Goal: Task Accomplishment & Management: Use online tool/utility

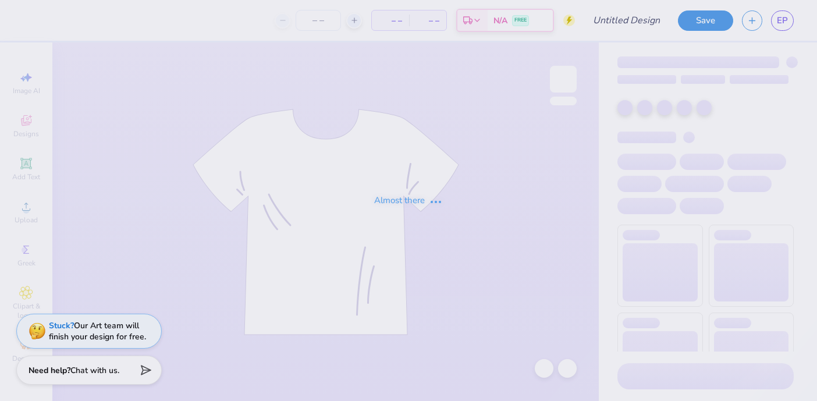
type input "PSE Fall Recruitment 2025"
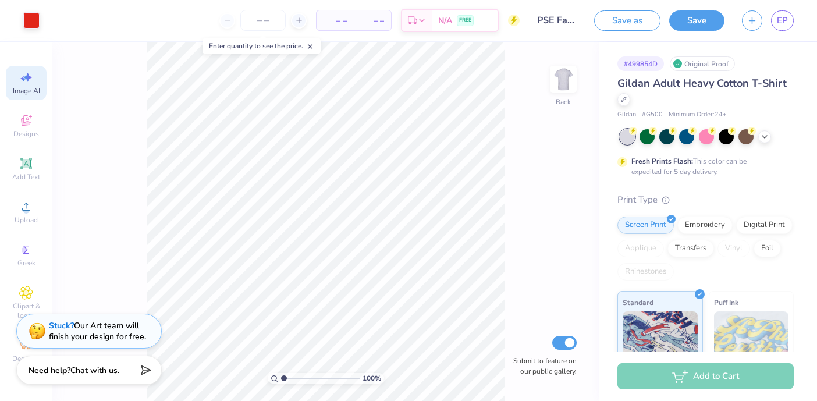
click at [24, 78] on icon at bounding box center [26, 77] width 14 height 14
select select "4"
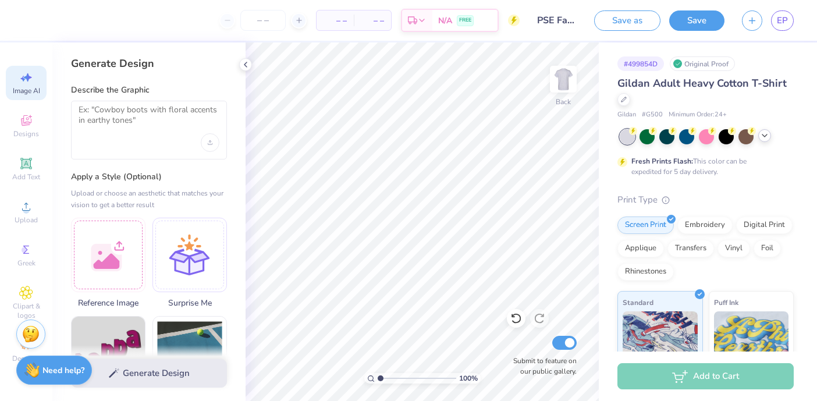
click at [768, 132] on icon at bounding box center [764, 135] width 9 height 9
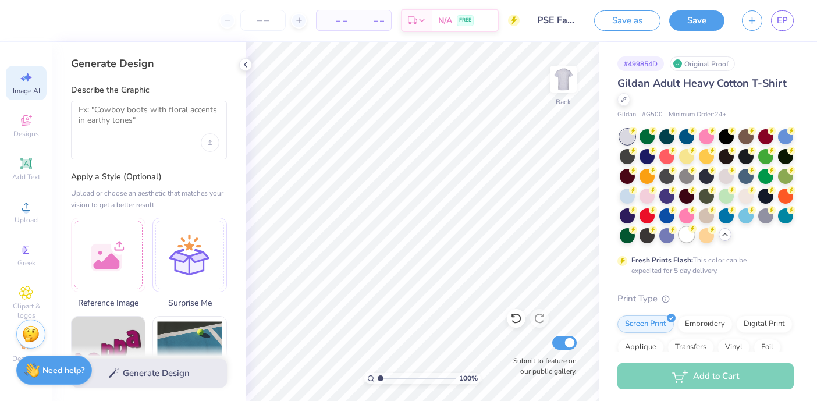
click at [690, 241] on div at bounding box center [686, 234] width 15 height 15
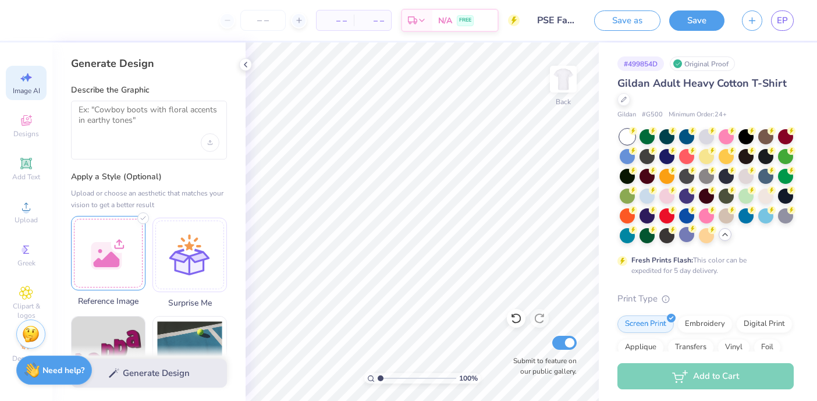
click at [129, 271] on div at bounding box center [108, 253] width 75 height 75
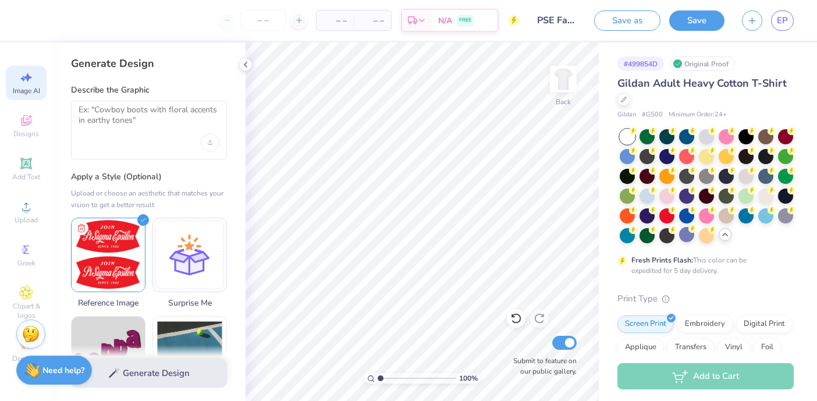
click at [182, 370] on div "Generate Design" at bounding box center [148, 373] width 193 height 56
click at [107, 375] on div "Generate Design" at bounding box center [148, 373] width 193 height 56
click at [136, 116] on textarea at bounding box center [149, 119] width 141 height 29
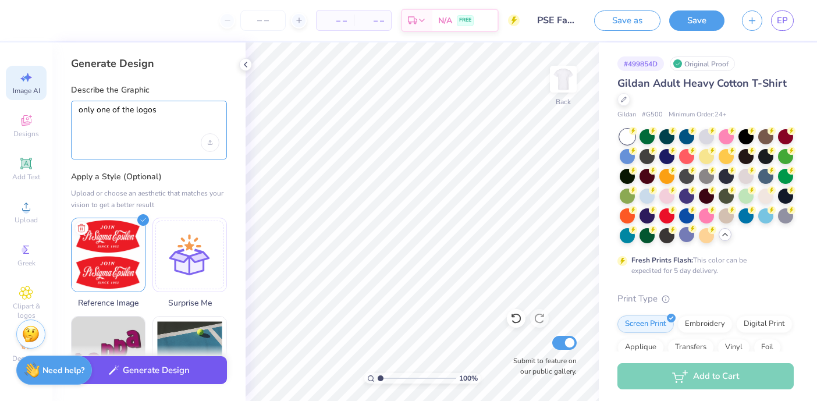
type textarea "only one of the logos"
click at [150, 376] on button "Generate Design" at bounding box center [149, 370] width 156 height 29
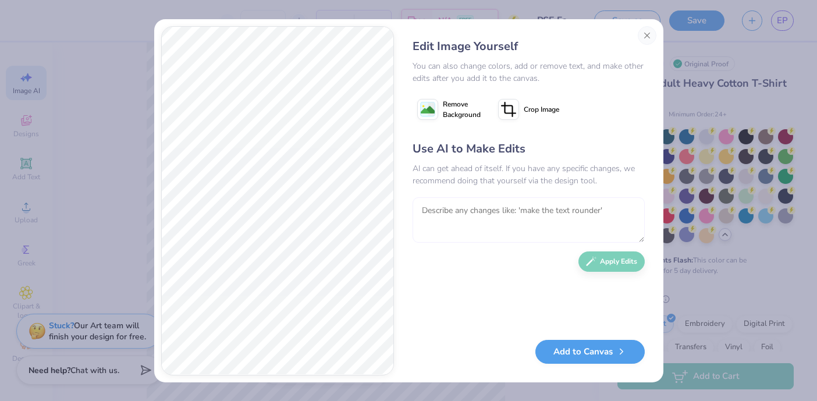
click at [562, 229] on textarea at bounding box center [529, 219] width 232 height 45
type textarea "make the yellow part white, the red more cherry red"
click at [616, 250] on button "Apply Edits" at bounding box center [612, 259] width 66 height 20
click at [603, 357] on button "Add to Canvas" at bounding box center [590, 349] width 109 height 24
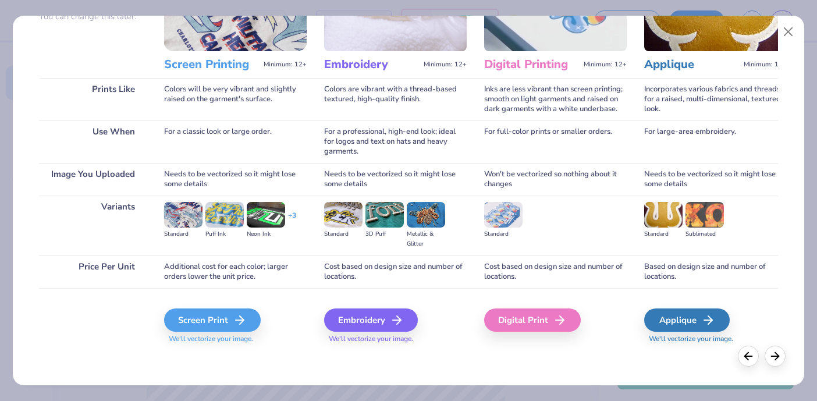
scroll to position [120, 0]
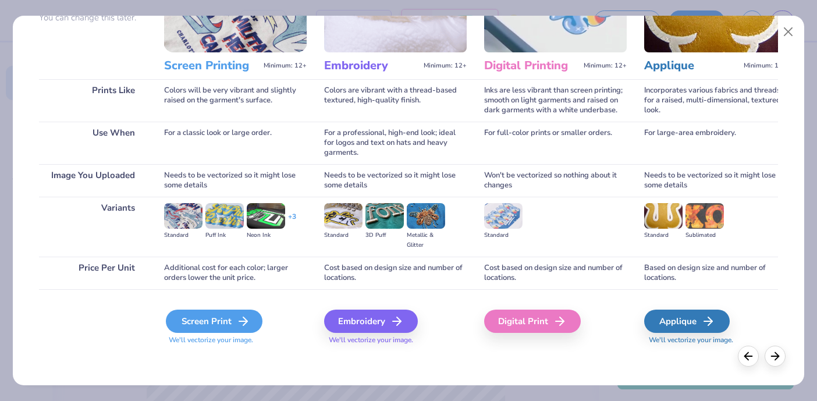
click at [214, 323] on div "Screen Print" at bounding box center [214, 321] width 97 height 23
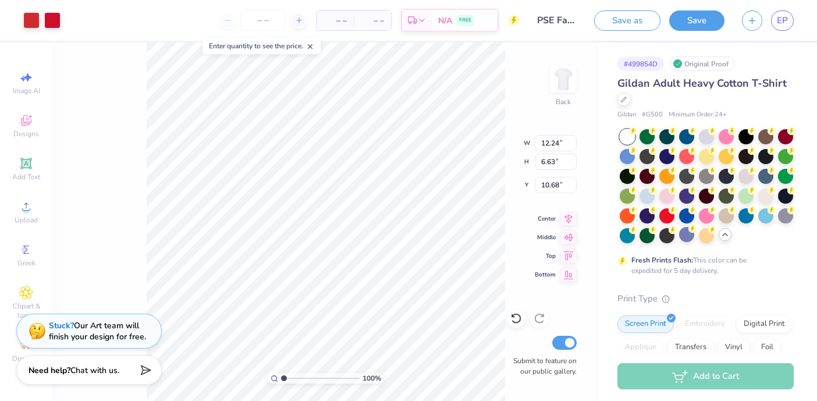
type input "12.24"
type input "6.63"
type input "6.62"
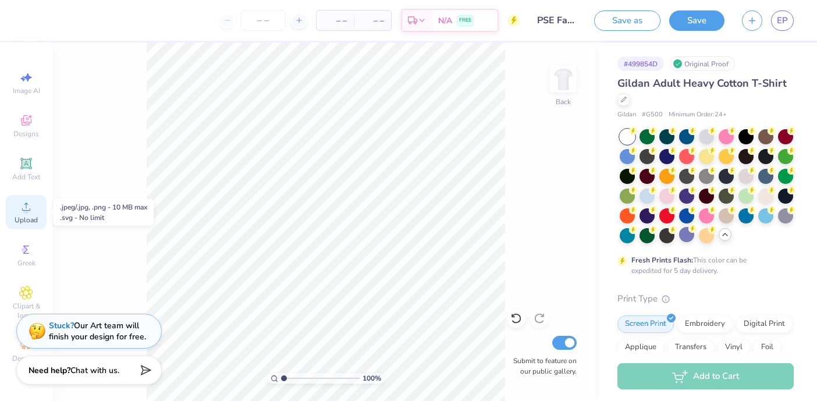
click at [26, 214] on div "Upload" at bounding box center [26, 212] width 41 height 34
click at [20, 222] on span "Upload" at bounding box center [26, 219] width 23 height 9
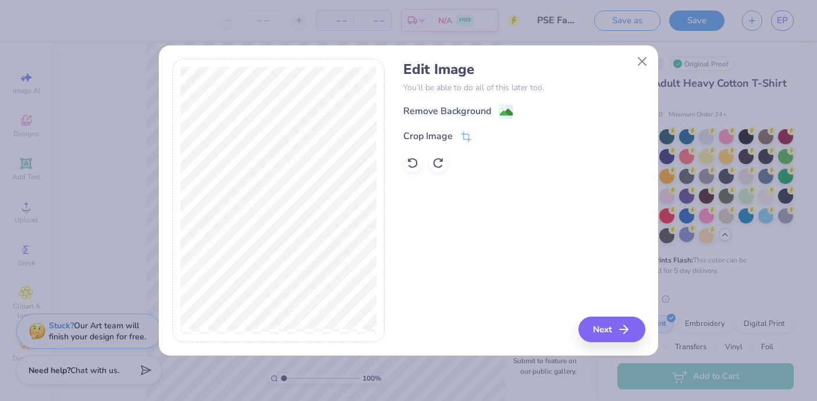
click at [464, 111] on div "Remove Background" at bounding box center [447, 111] width 88 height 14
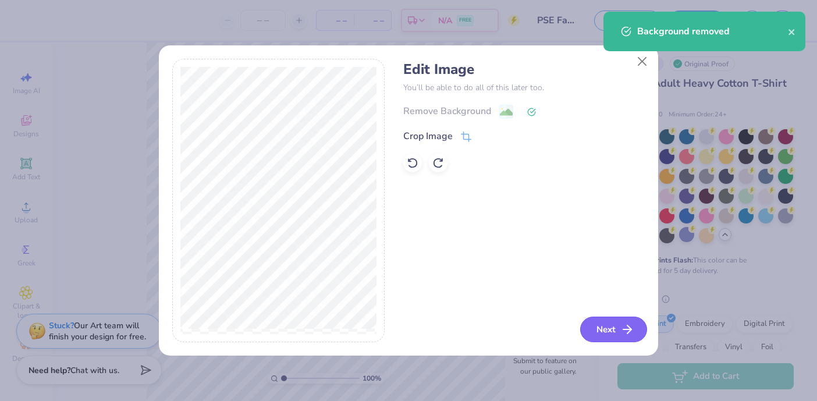
click at [618, 330] on button "Next" at bounding box center [613, 330] width 67 height 26
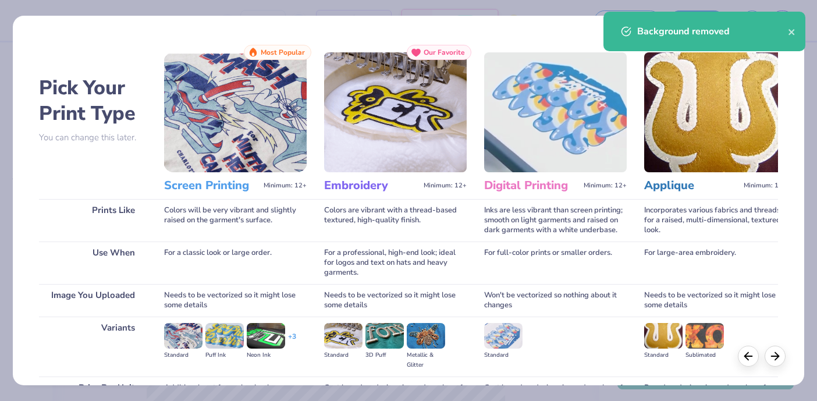
click at [239, 139] on img at bounding box center [235, 112] width 143 height 120
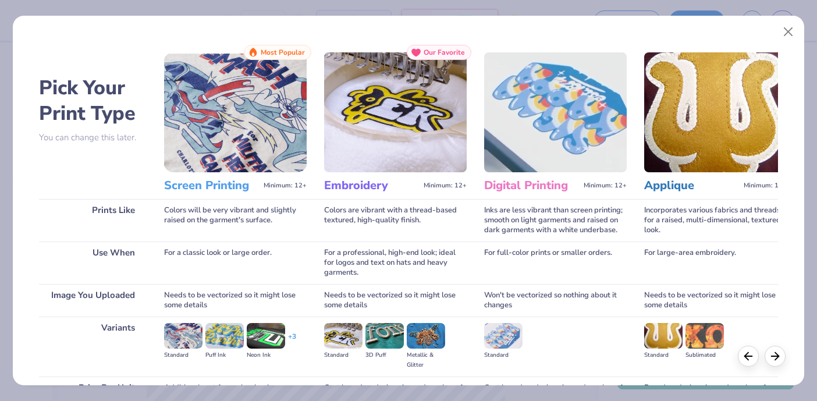
scroll to position [121, 0]
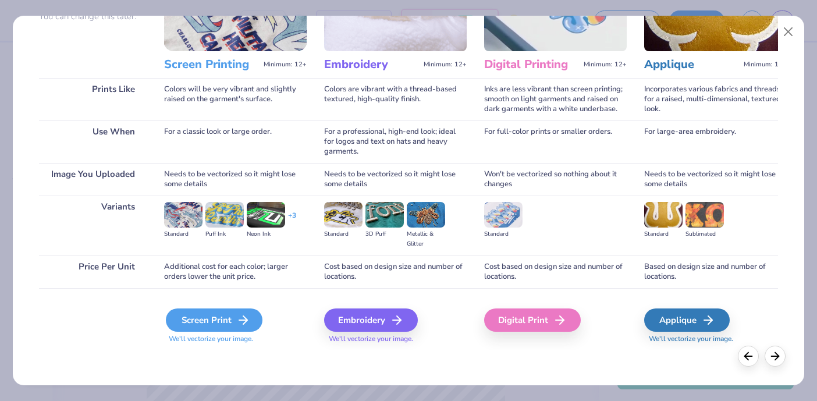
click at [217, 324] on div "Screen Print" at bounding box center [214, 320] width 97 height 23
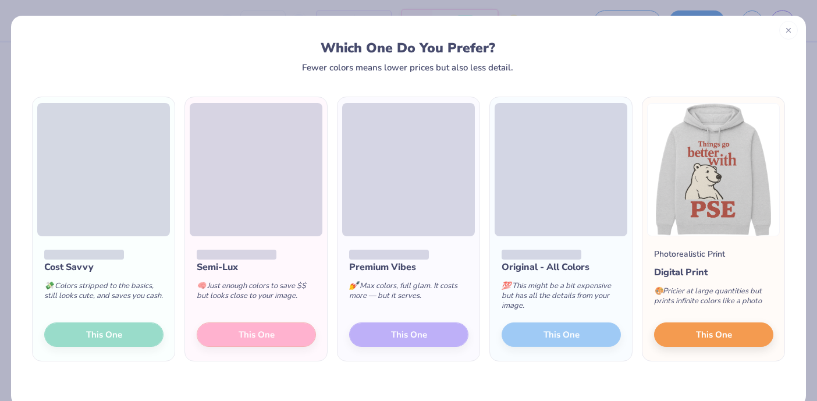
click at [789, 26] on icon at bounding box center [789, 30] width 8 height 8
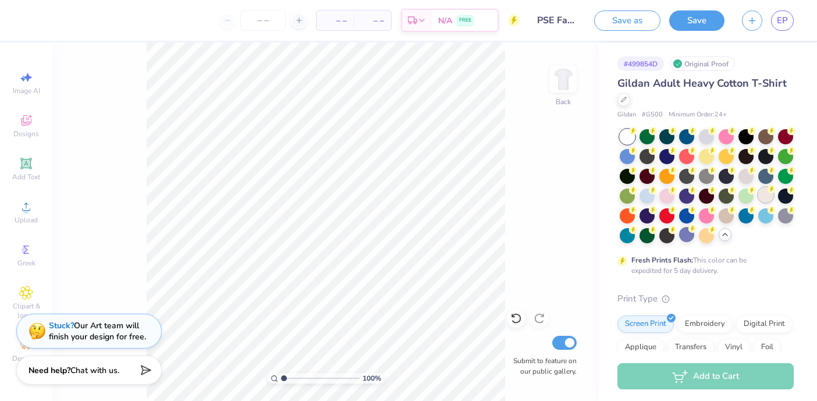
click at [766, 191] on div at bounding box center [766, 194] width 15 height 15
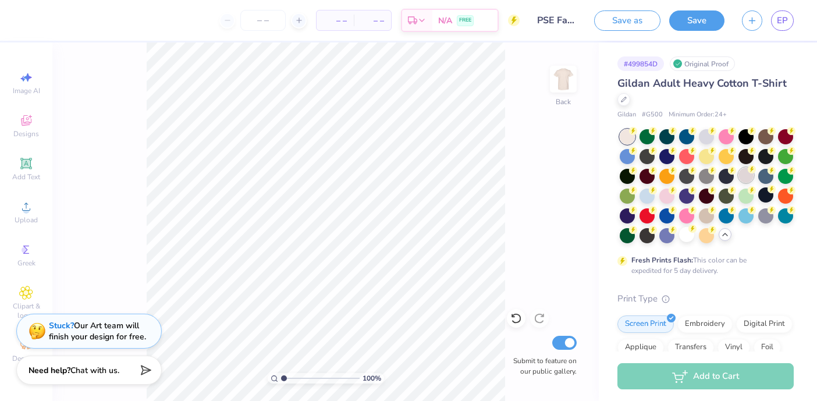
click at [748, 179] on div at bounding box center [746, 175] width 15 height 15
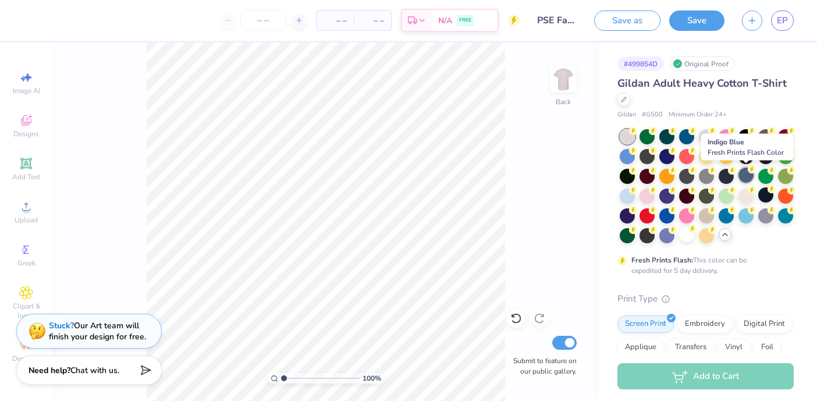
click at [746, 177] on div at bounding box center [746, 175] width 15 height 15
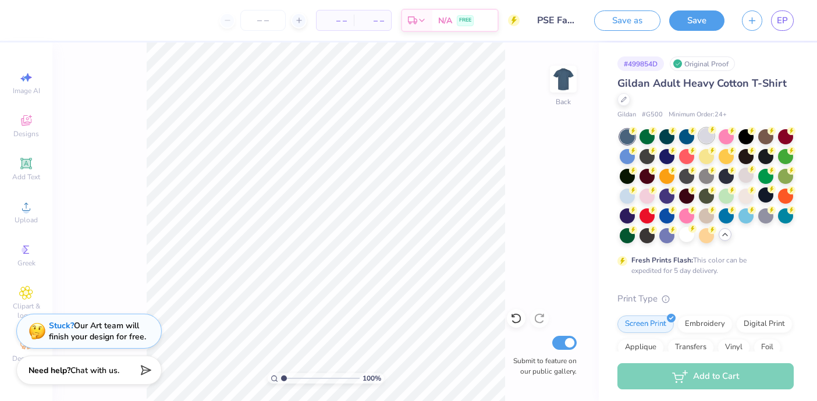
click at [708, 134] on div at bounding box center [706, 135] width 15 height 15
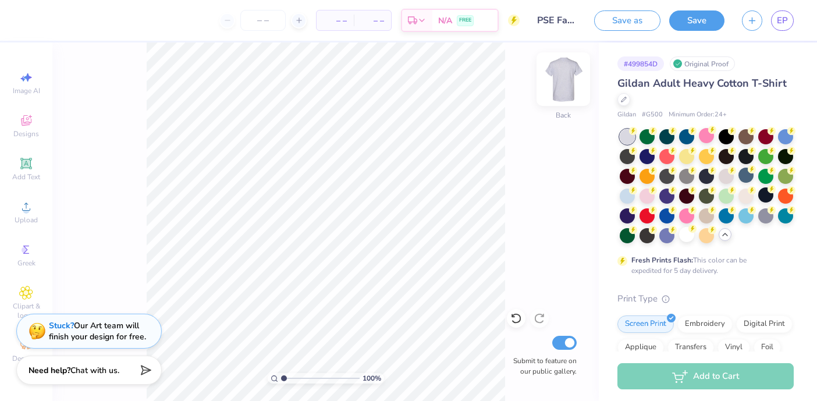
click at [556, 77] on img at bounding box center [563, 79] width 47 height 47
click at [24, 205] on icon at bounding box center [26, 207] width 14 height 14
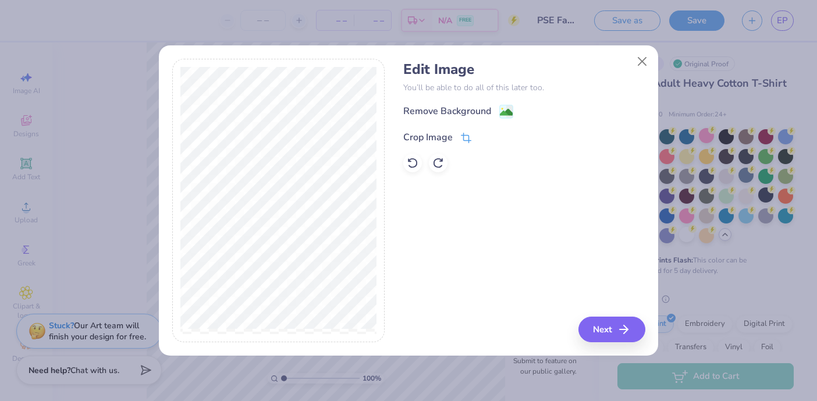
click at [455, 132] on div "Crop Image" at bounding box center [437, 137] width 68 height 14
click at [614, 316] on div "Edit Image You’ll be able to do all of this later too. Remove Background Crop I…" at bounding box center [524, 201] width 242 height 284
click at [614, 336] on div "Edit Image You’ll be able to do all of this later too. Remove Background Crop I…" at bounding box center [524, 201] width 242 height 284
click at [612, 327] on div "Edit Image You’ll be able to do all of this later too. Remove Background Crop I…" at bounding box center [524, 201] width 242 height 284
click at [555, 332] on div "Edit Image You’ll be able to do all of this later too. Remove Background Crop I…" at bounding box center [524, 201] width 242 height 284
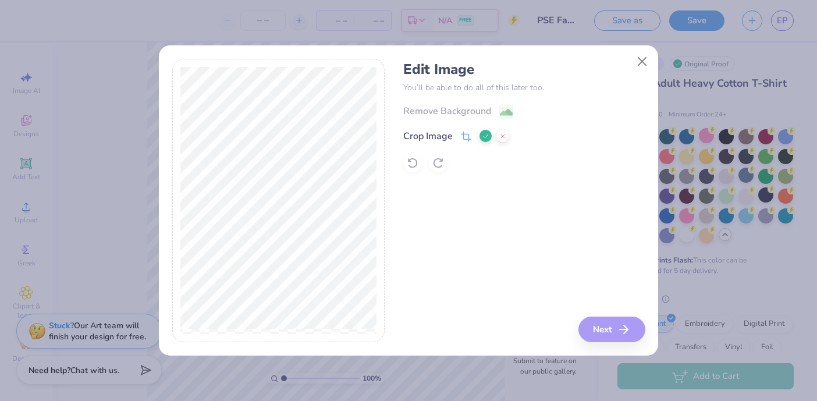
click at [484, 134] on icon at bounding box center [486, 136] width 7 height 7
click at [606, 327] on button "Next" at bounding box center [613, 330] width 67 height 26
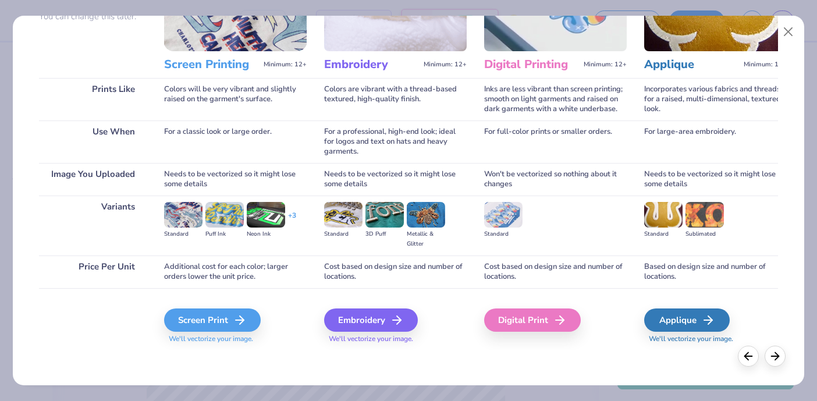
click at [242, 307] on div "Screen Print We'll vectorize your image." at bounding box center [235, 319] width 143 height 62
click at [240, 320] on line at bounding box center [243, 320] width 8 height 0
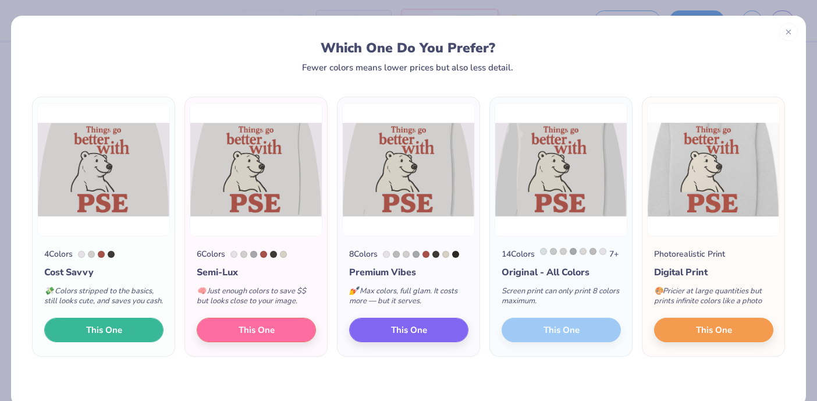
click at [114, 336] on span "This One" at bounding box center [104, 330] width 36 height 13
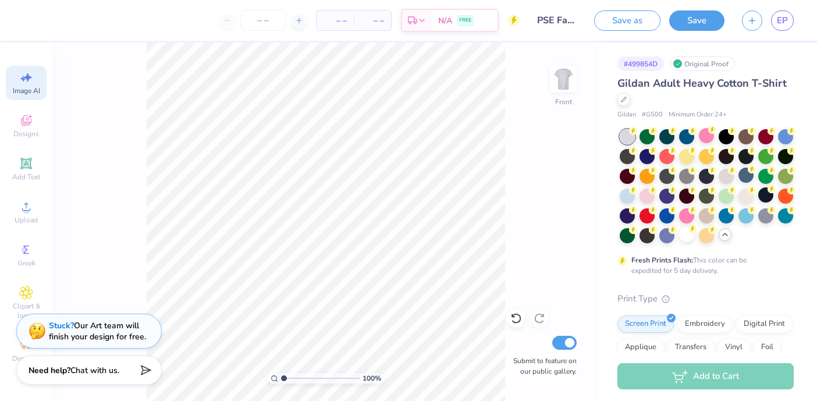
click at [31, 92] on span "Image AI" at bounding box center [26, 90] width 27 height 9
select select "4"
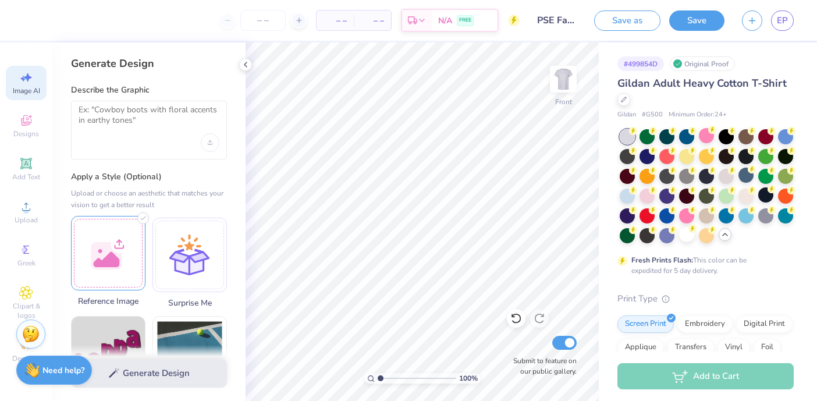
click at [99, 272] on div at bounding box center [108, 253] width 75 height 75
click at [126, 266] on div at bounding box center [108, 253] width 75 height 75
click at [126, 264] on div at bounding box center [108, 253] width 75 height 75
click at [143, 375] on div "Generate Design" at bounding box center [148, 373] width 193 height 56
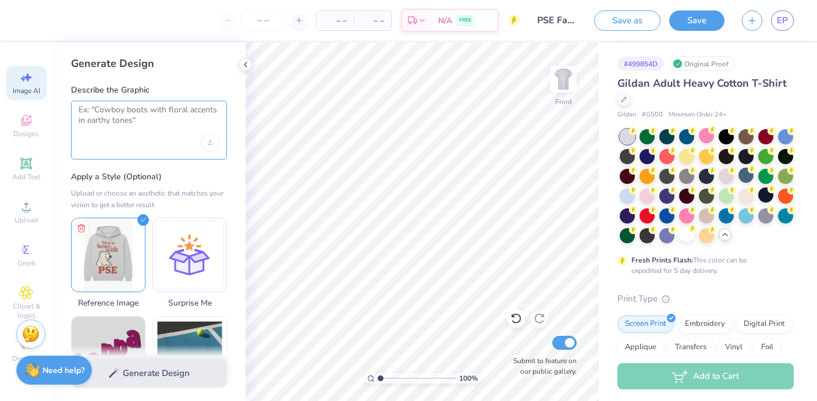
click at [150, 125] on textarea at bounding box center [149, 119] width 141 height 29
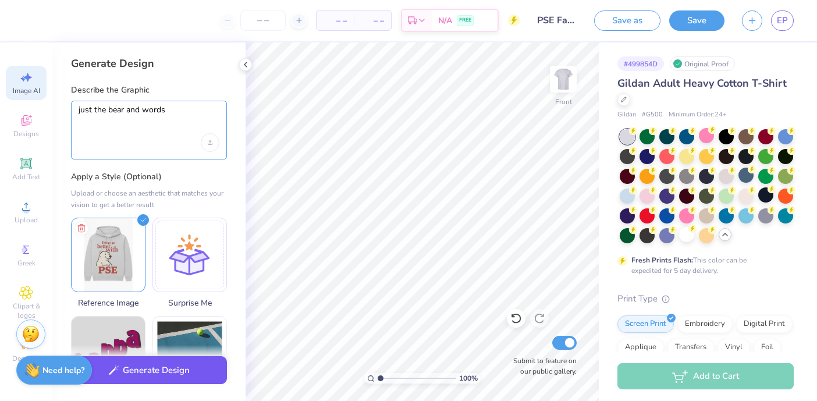
type textarea "just the bear and words"
click at [135, 364] on button "Generate Design" at bounding box center [149, 370] width 156 height 29
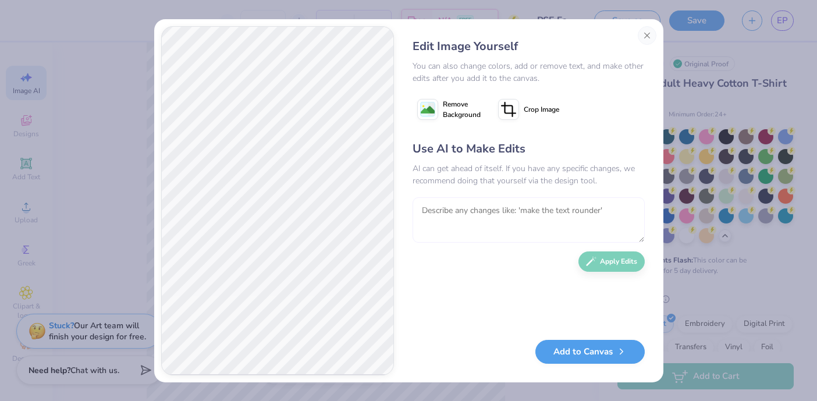
click at [456, 211] on textarea at bounding box center [529, 219] width 232 height 45
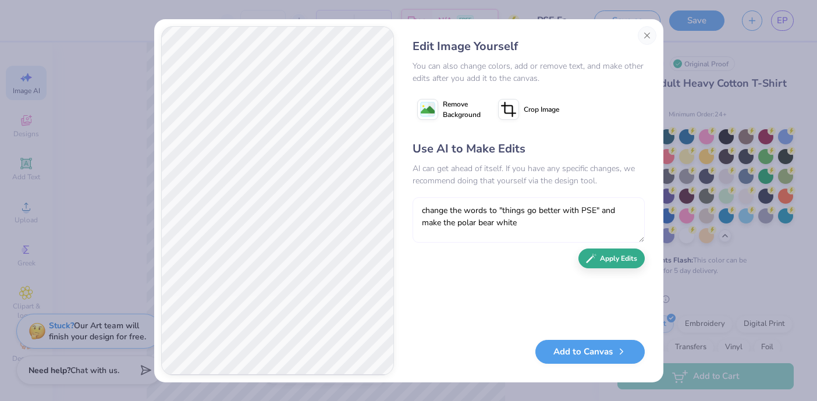
type textarea "change the words to "things go better with PSE" and make the polar bear white"
click at [627, 260] on button "Apply Edits" at bounding box center [612, 259] width 66 height 20
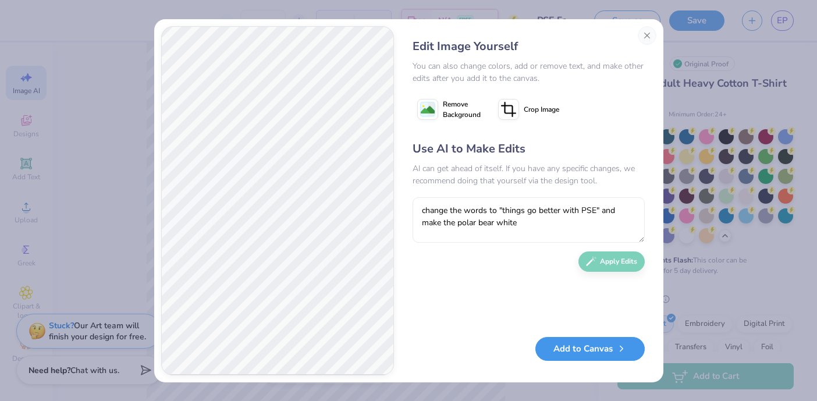
click at [602, 343] on button "Add to Canvas" at bounding box center [590, 349] width 109 height 24
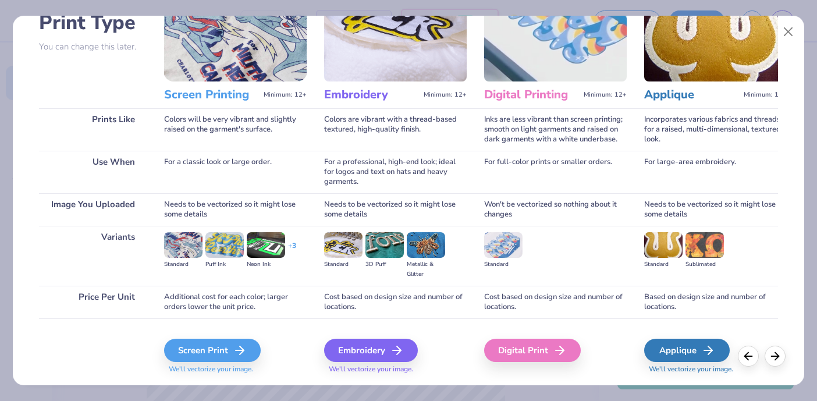
scroll to position [121, 0]
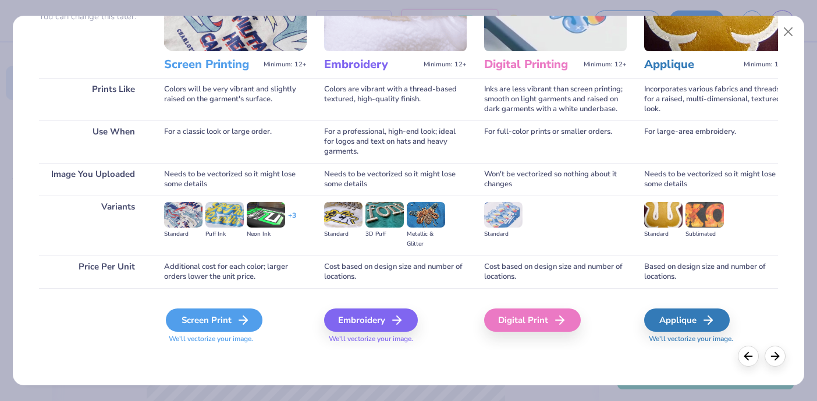
click at [204, 323] on div "Screen Print" at bounding box center [214, 320] width 97 height 23
click at [243, 321] on icon at bounding box center [243, 320] width 14 height 14
